Goal: Task Accomplishment & Management: Use online tool/utility

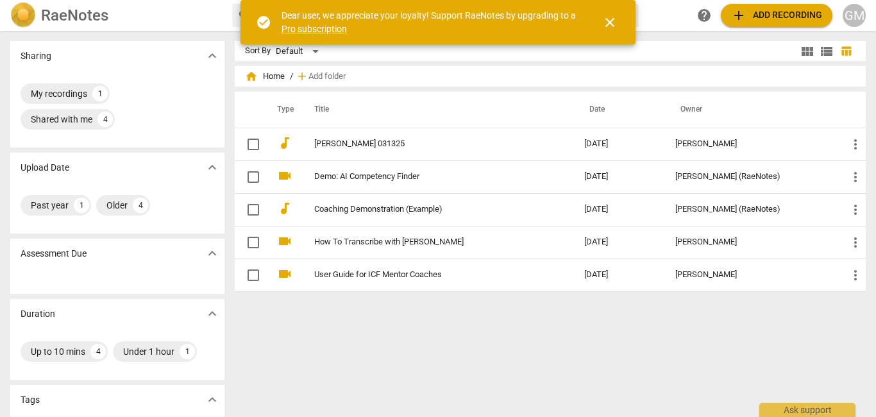
click at [772, 16] on span "add Add recording" at bounding box center [776, 15] width 91 height 15
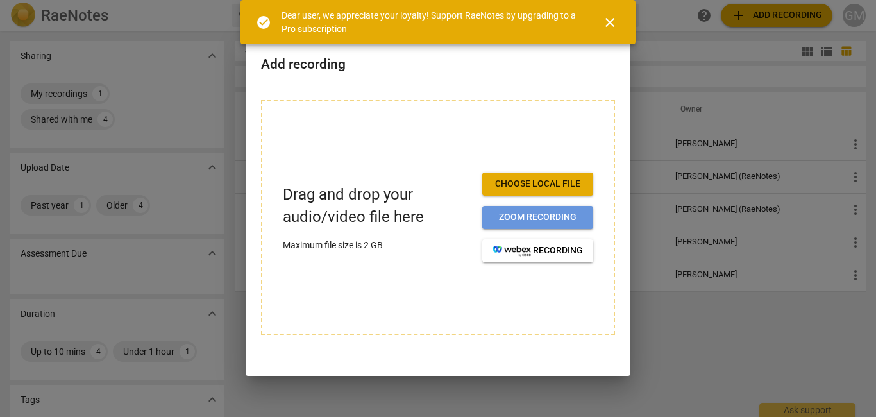
click at [519, 214] on span "Zoom recording" at bounding box center [538, 217] width 90 height 13
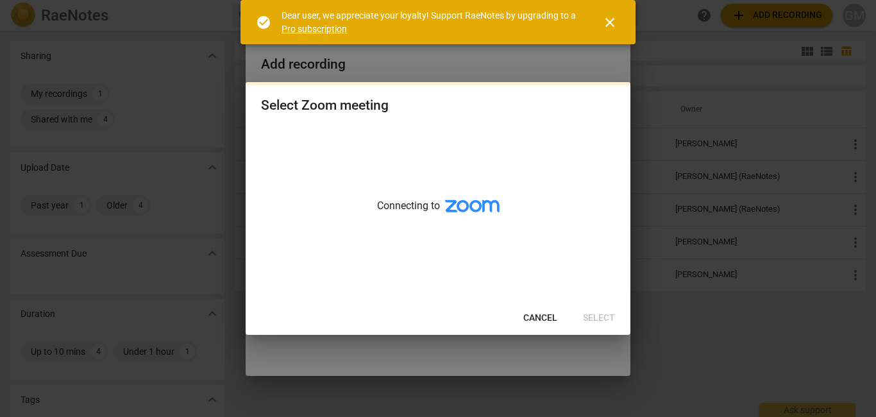
click at [542, 313] on span "Cancel" at bounding box center [540, 318] width 34 height 13
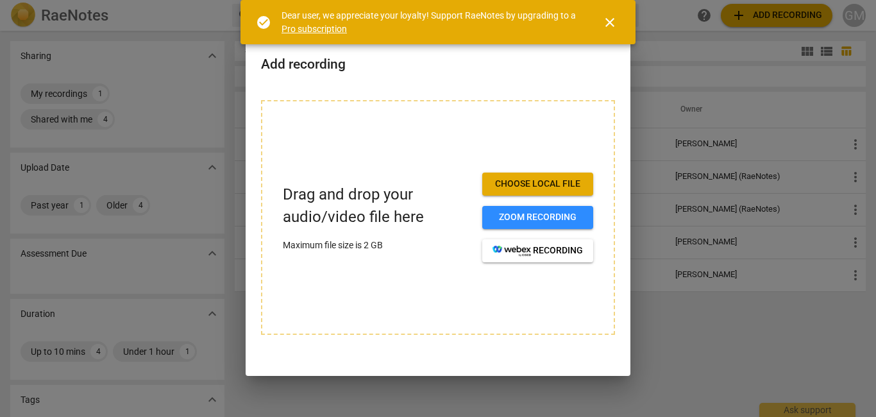
click at [608, 19] on span "close" at bounding box center [609, 22] width 15 height 15
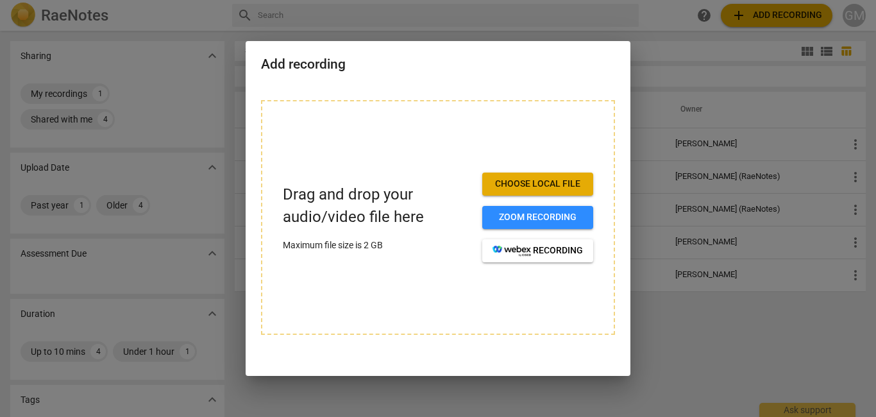
click at [660, 36] on div at bounding box center [438, 208] width 876 height 417
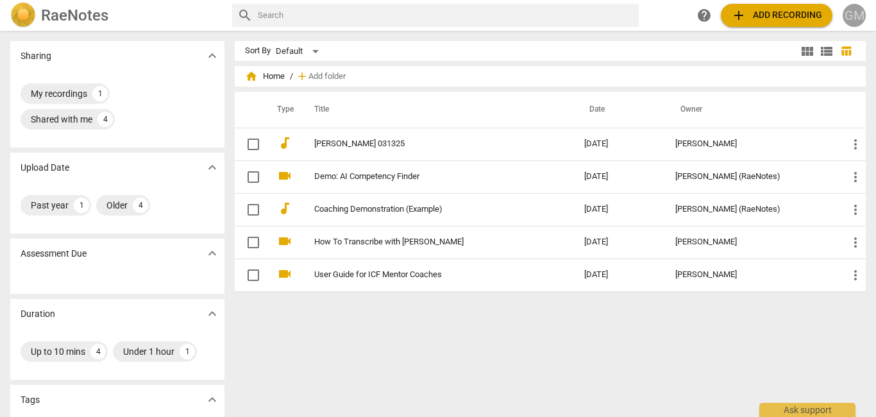
click at [850, 15] on div "GM" at bounding box center [854, 15] width 23 height 23
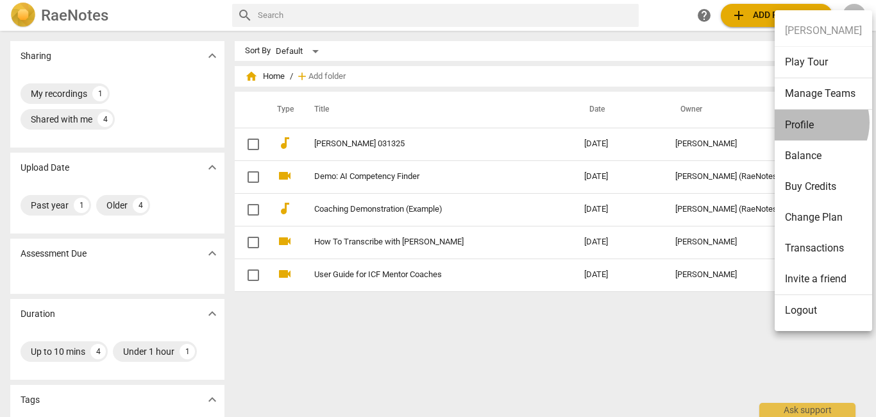
click at [810, 122] on li "Profile" at bounding box center [823, 125] width 97 height 31
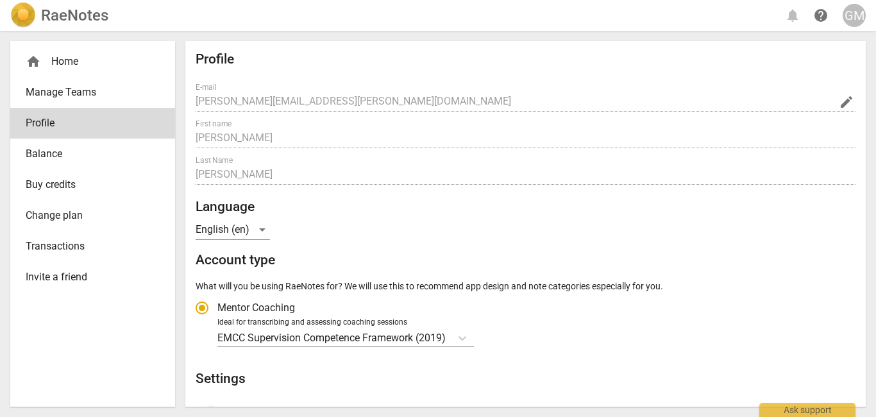
radio input "false"
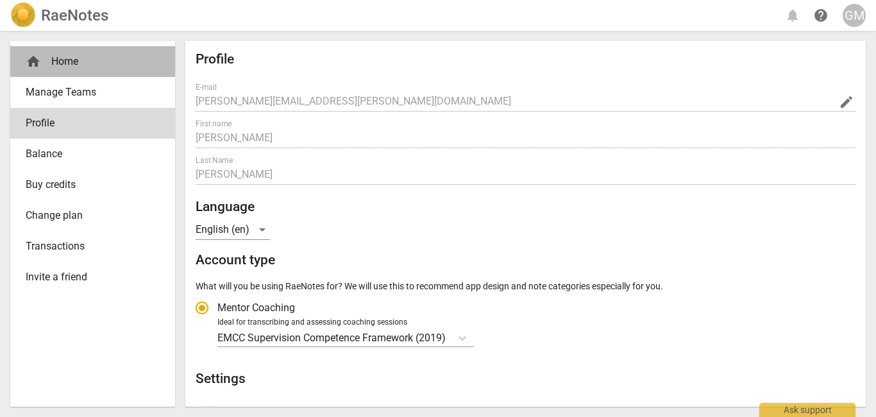
click at [67, 56] on div "home Home" at bounding box center [88, 61] width 124 height 15
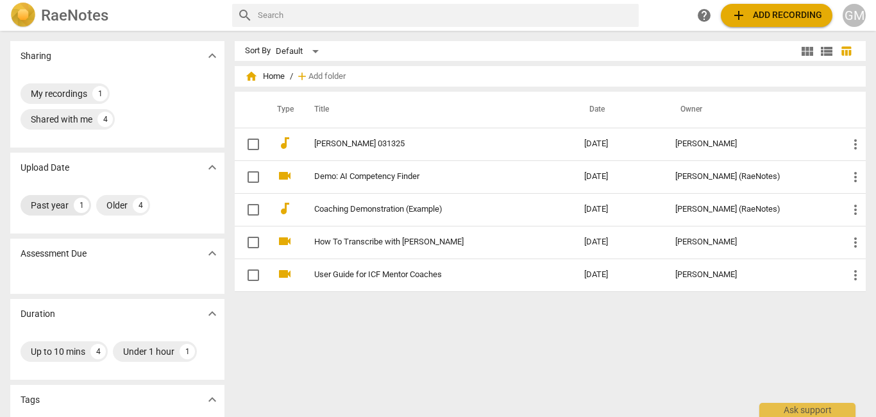
click at [62, 204] on div "Past year" at bounding box center [50, 205] width 38 height 13
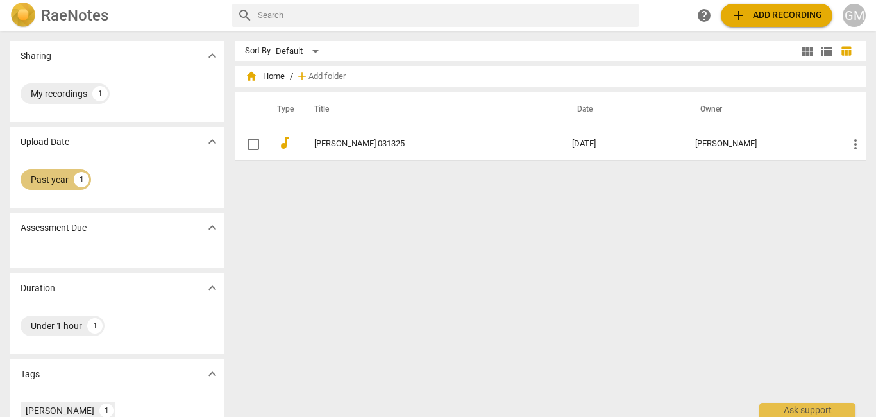
click at [66, 180] on div "Past year" at bounding box center [50, 179] width 38 height 13
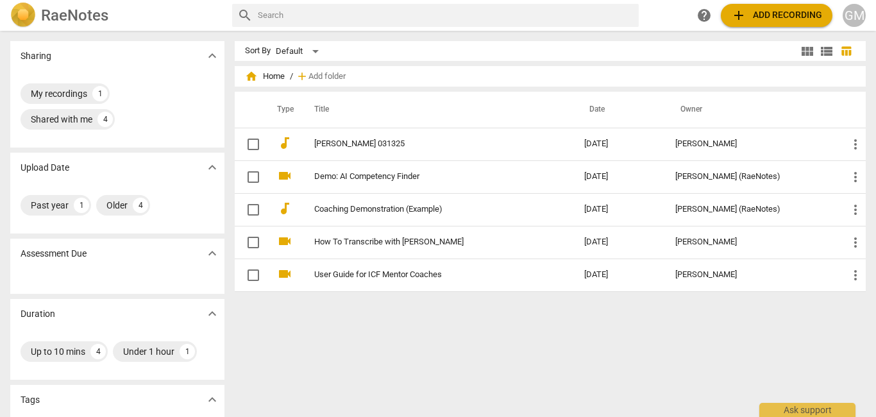
click at [775, 15] on span "add Add recording" at bounding box center [776, 15] width 91 height 15
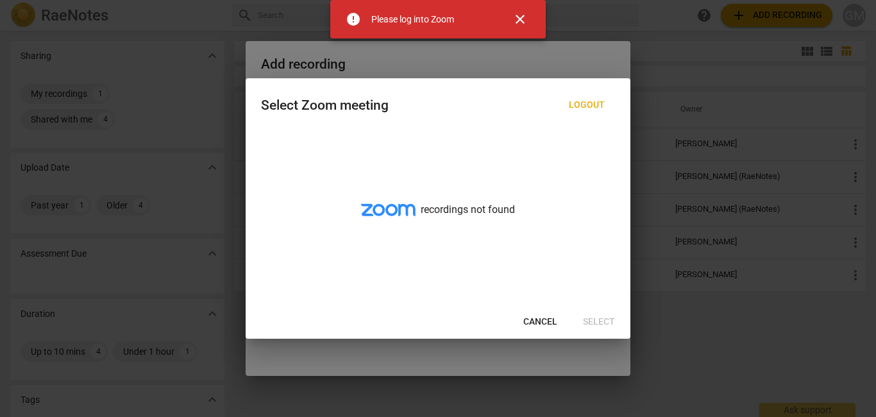
click at [518, 17] on span "close" at bounding box center [519, 19] width 15 height 15
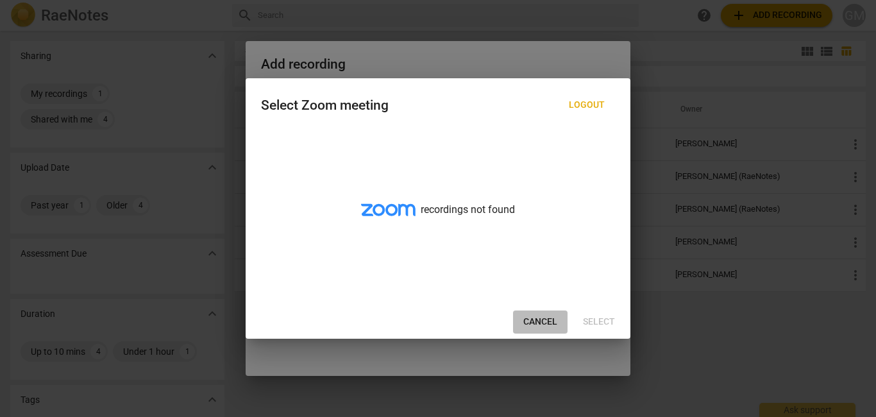
click at [539, 317] on span "Cancel" at bounding box center [540, 322] width 34 height 13
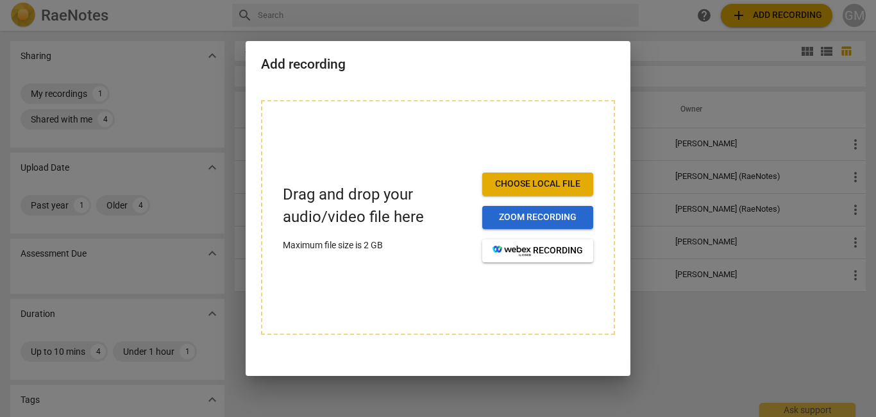
click at [538, 215] on span "Zoom recording" at bounding box center [538, 217] width 90 height 13
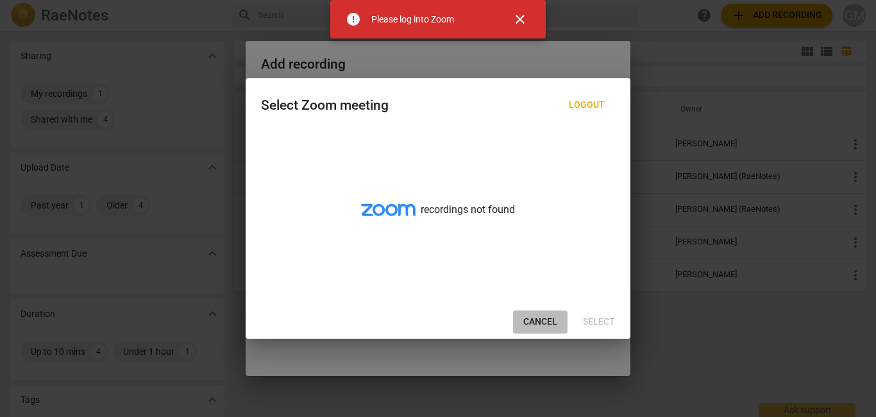
click at [539, 323] on span "Cancel" at bounding box center [540, 322] width 34 height 13
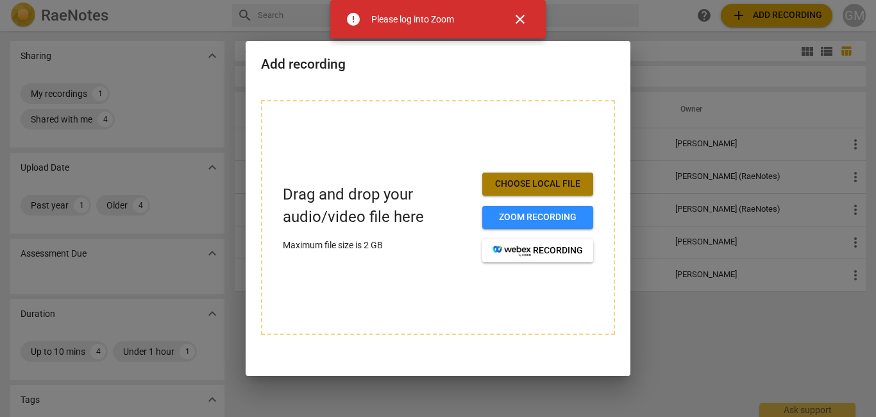
click at [546, 184] on span "Choose local file" at bounding box center [538, 184] width 90 height 13
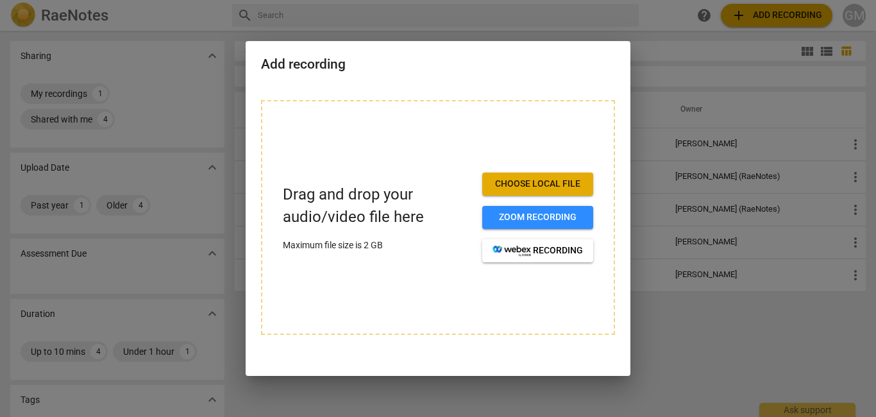
click at [181, 35] on div at bounding box center [438, 208] width 876 height 417
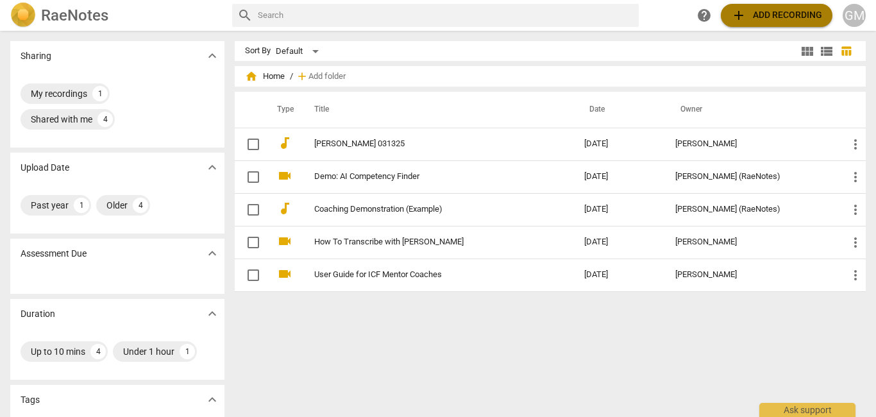
click at [777, 16] on span "add Add recording" at bounding box center [776, 15] width 91 height 15
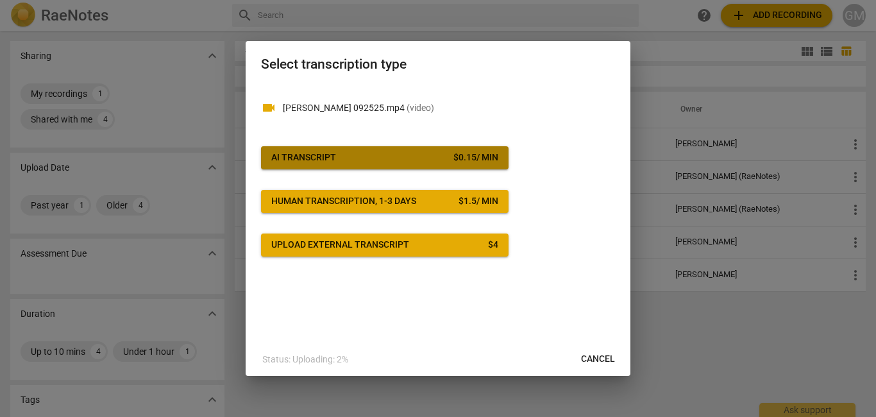
click at [404, 158] on span "AI Transcript $ 0.15 / min" at bounding box center [384, 157] width 227 height 13
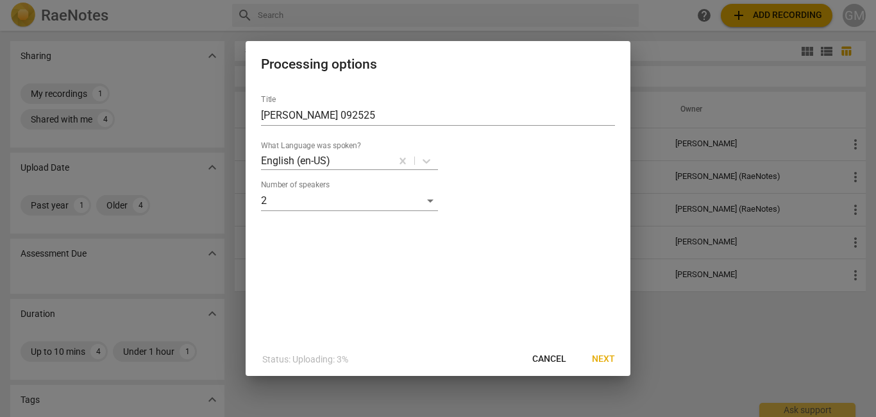
click at [604, 360] on span "Next" at bounding box center [603, 359] width 23 height 13
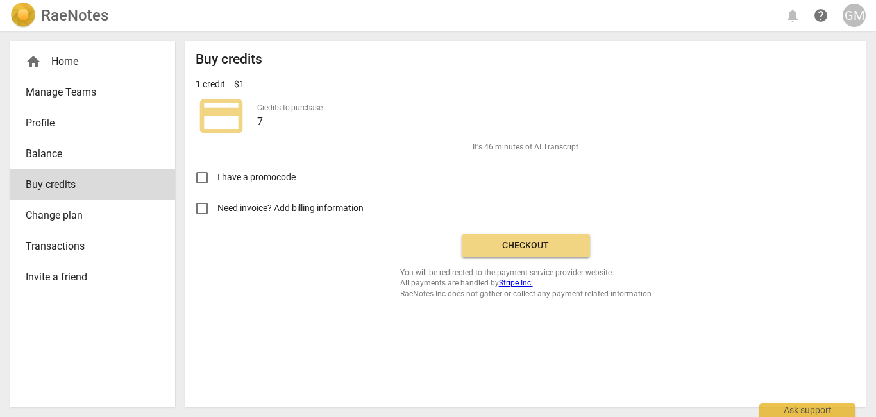
click at [532, 243] on span "Checkout" at bounding box center [526, 245] width 108 height 13
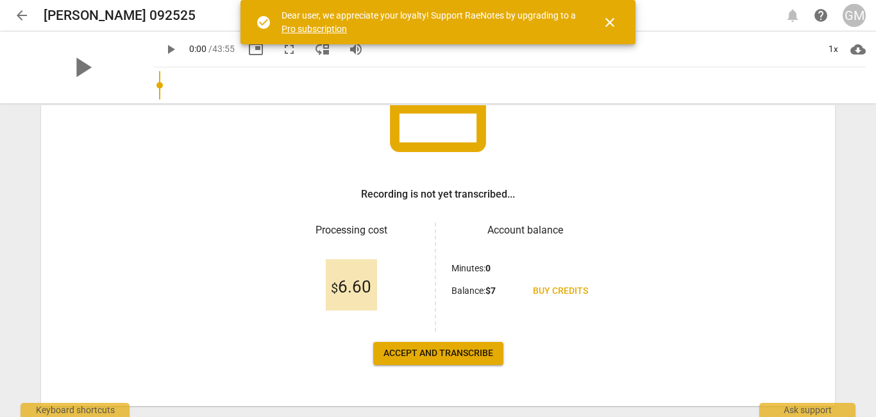
scroll to position [162, 0]
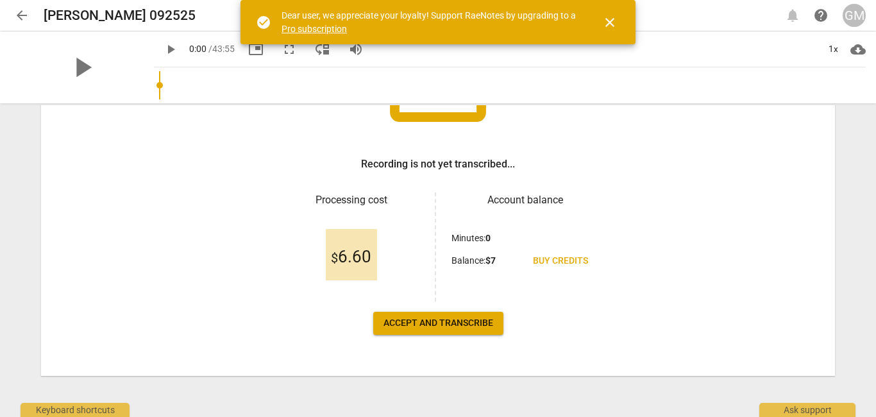
click at [431, 323] on span "Accept and transcribe" at bounding box center [439, 323] width 110 height 13
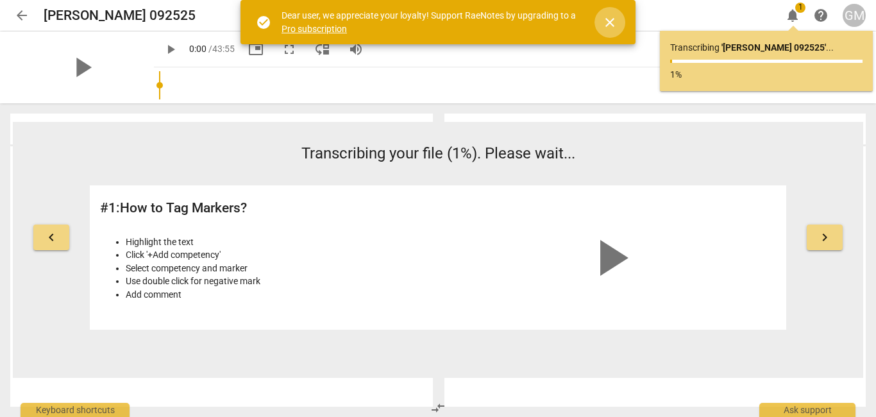
click at [612, 20] on span "close" at bounding box center [609, 22] width 15 height 15
